Goal: Find specific page/section: Find specific page/section

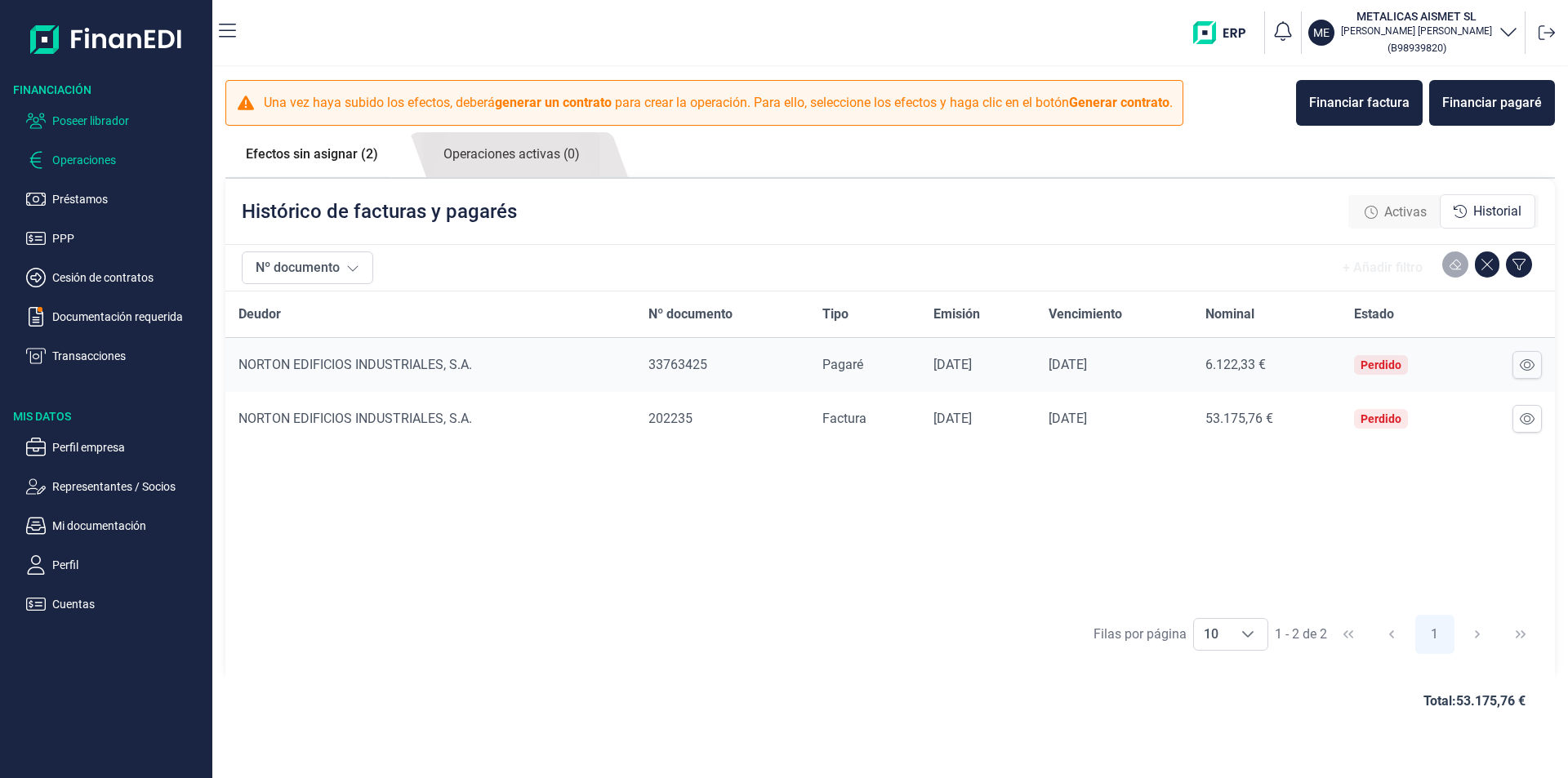
click at [112, 121] on p "Poseer librador" at bounding box center [128, 120] width 153 height 19
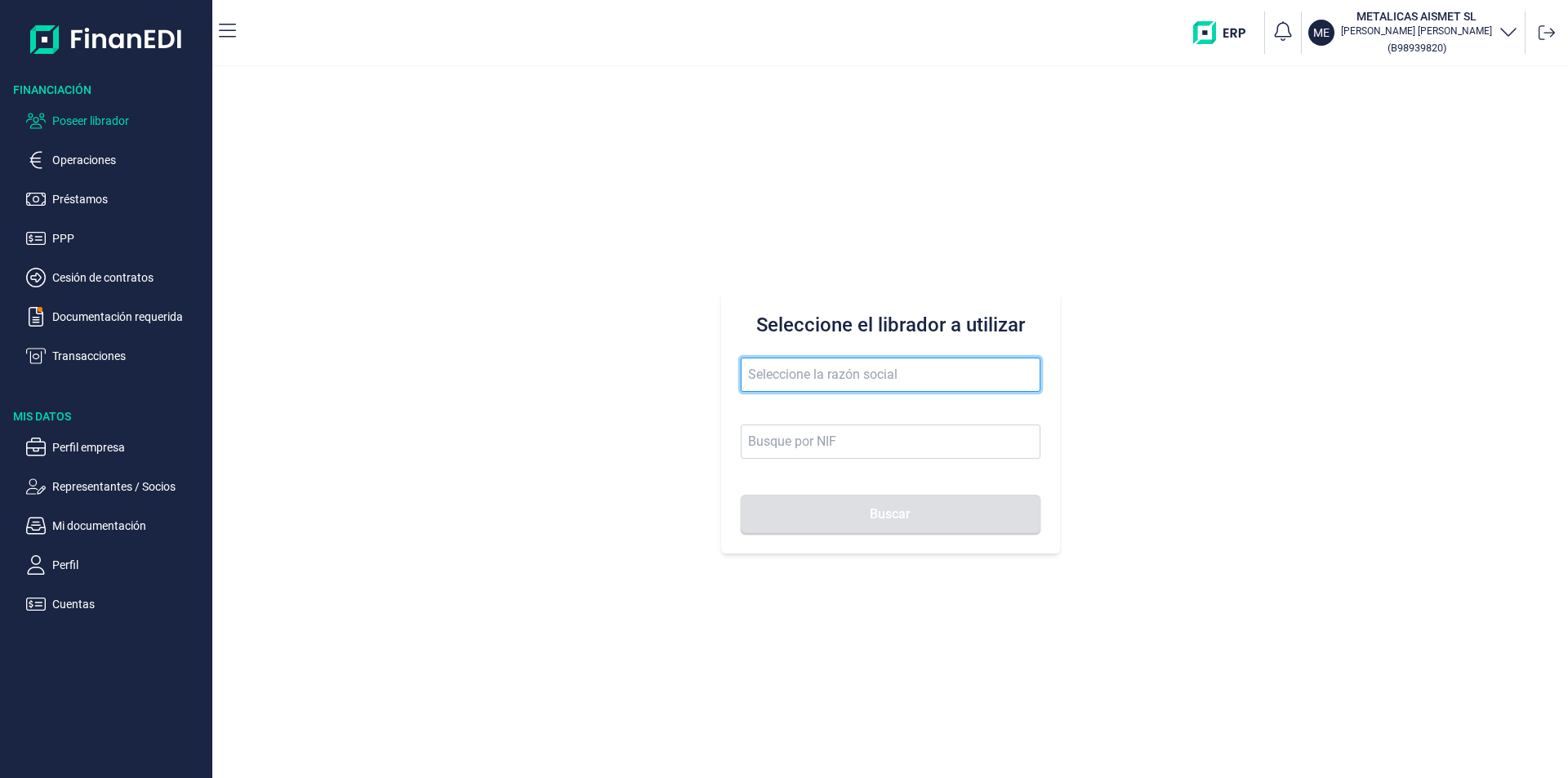
click at [779, 374] on input "text" at bounding box center [890, 375] width 299 height 34
click at [834, 381] on input "mayjopale" at bounding box center [890, 375] width 299 height 34
click at [781, 371] on input "mayjopale" at bounding box center [890, 375] width 299 height 34
type input "[PERSON_NAME] pale"
click at [848, 373] on input "[PERSON_NAME] pale" at bounding box center [890, 375] width 299 height 34
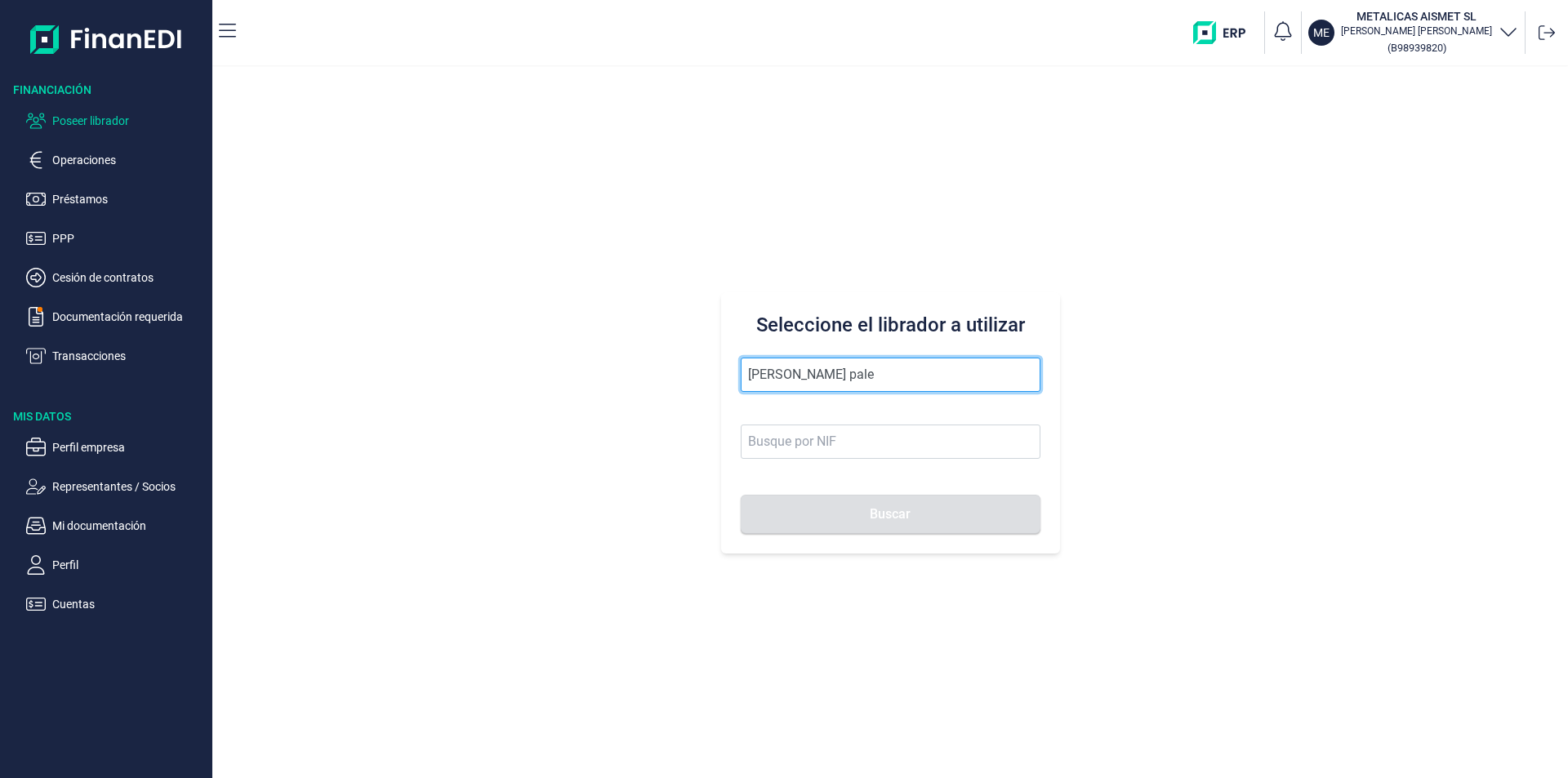
drag, startPoint x: 829, startPoint y: 375, endPoint x: 715, endPoint y: 373, distance: 114.0
click at [715, 373] on div "Seleccione el librador a utilizar [PERSON_NAME] pale Buscar" at bounding box center [890, 423] width 1356 height 711
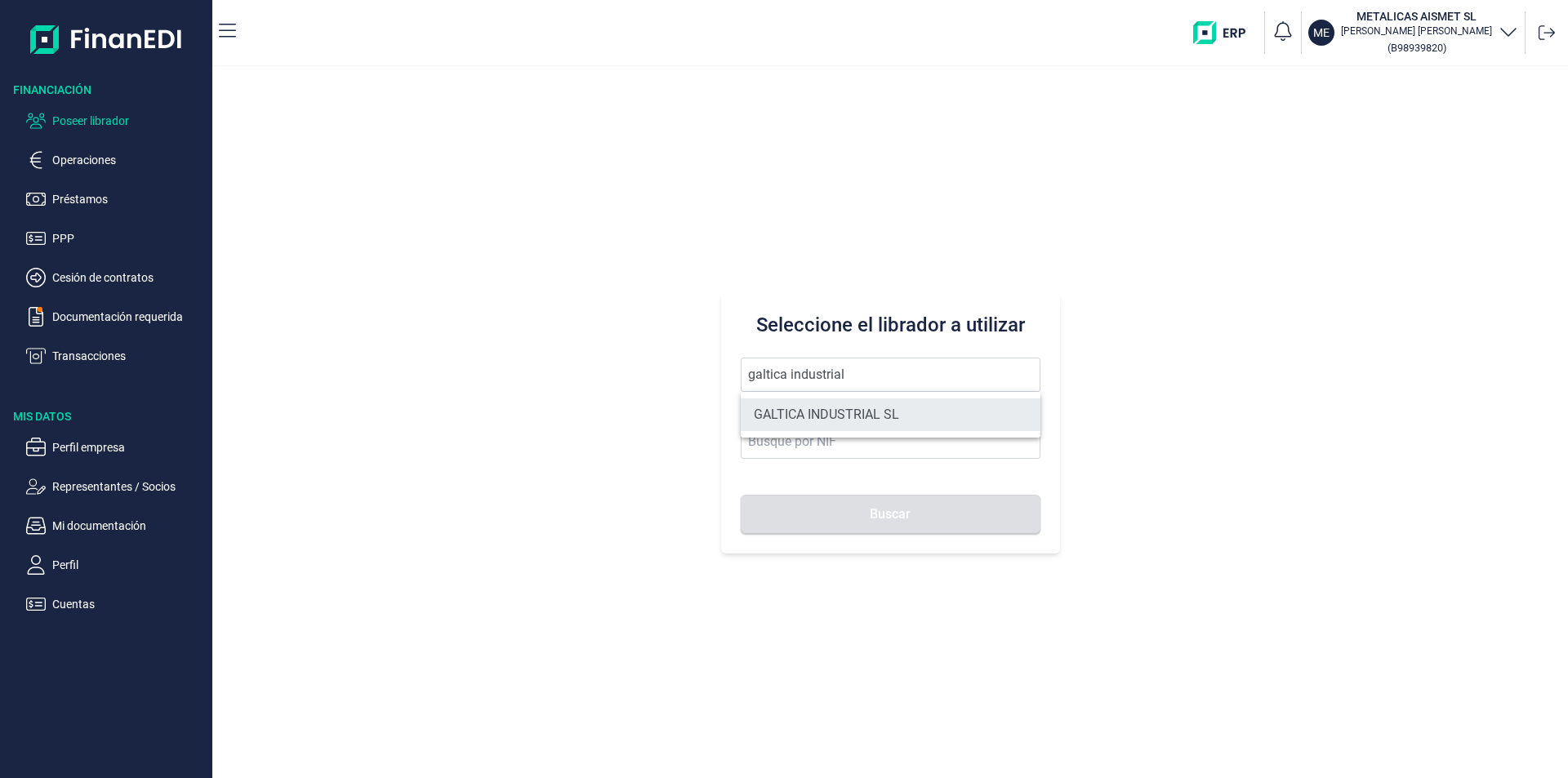
click at [804, 417] on li "GALTICA INDUSTRIAL SL" at bounding box center [890, 414] width 299 height 33
type input "GALTICA INDUSTRIAL SL"
type input "B70108444"
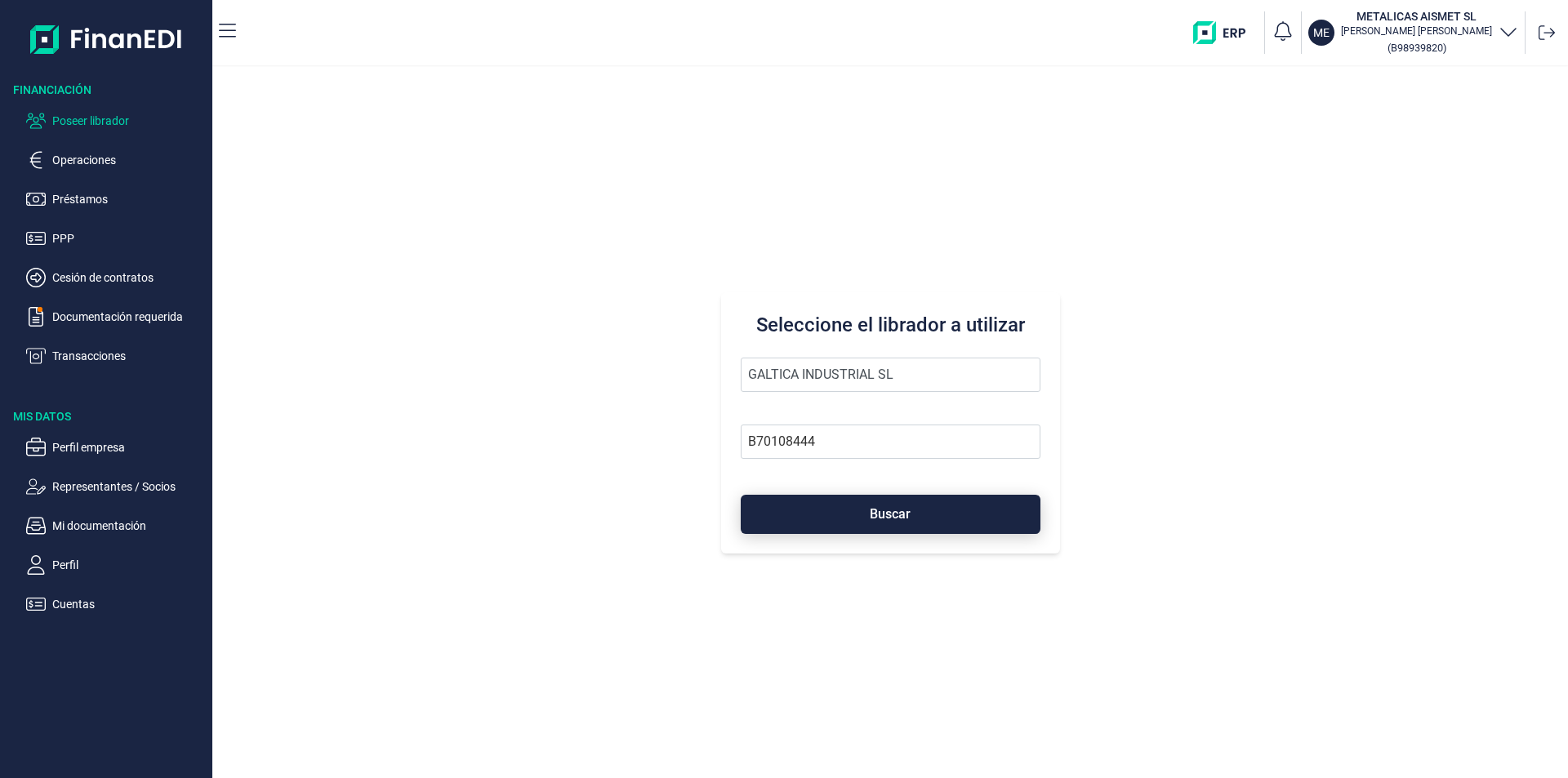
click at [829, 523] on button "Buscar" at bounding box center [890, 514] width 299 height 39
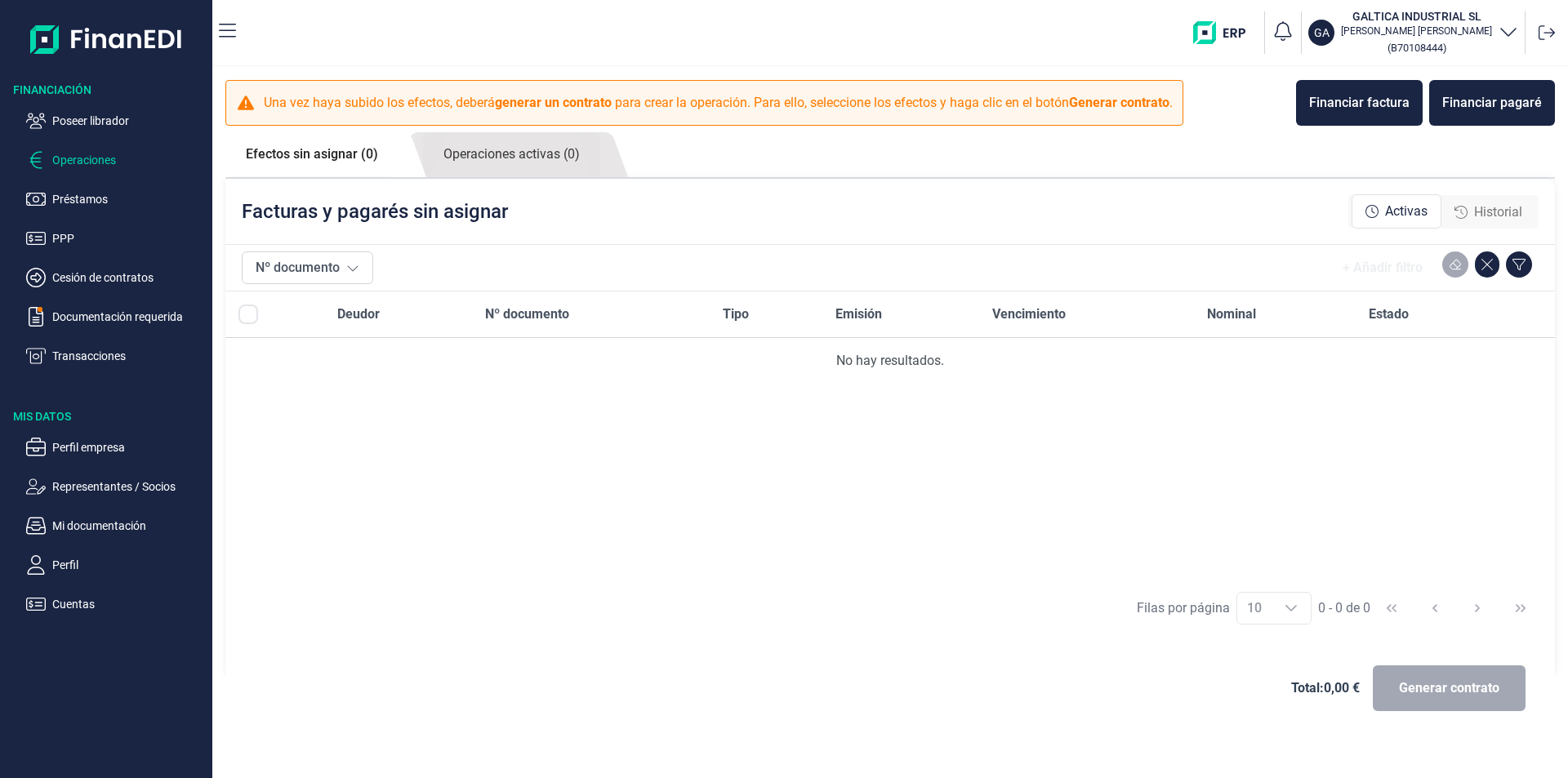
click at [1478, 210] on span "Historial" at bounding box center [1498, 212] width 48 height 19
